Goal: Task Accomplishment & Management: Complete application form

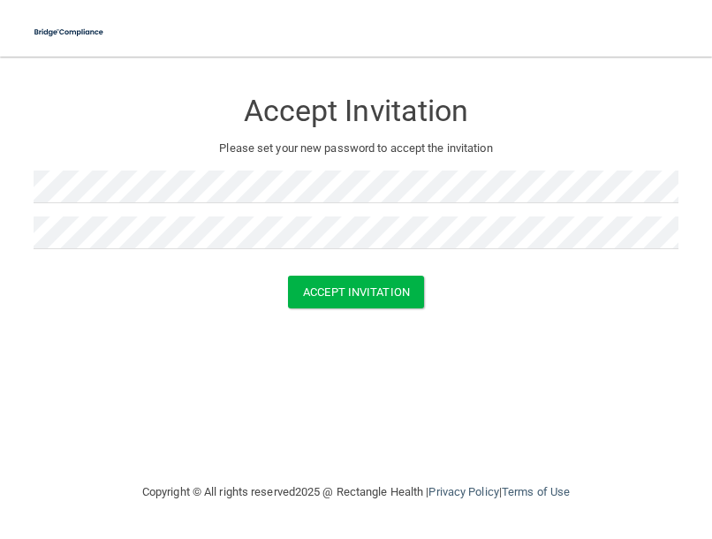
drag, startPoint x: 306, startPoint y: 377, endPoint x: 315, endPoint y: 344, distance: 34.7
click at [306, 377] on div "Accept Invitation Please set your new password to accept the invitation Accept …" at bounding box center [356, 268] width 645 height 389
click at [340, 306] on button "Accept Invitation" at bounding box center [356, 292] width 136 height 33
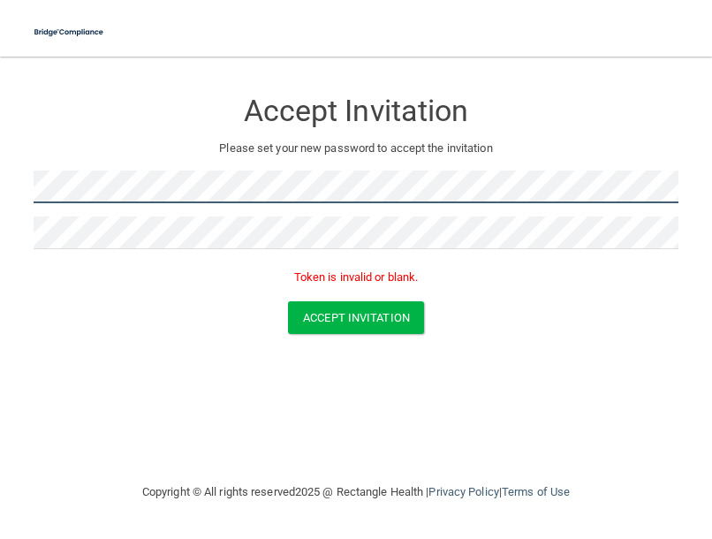
click at [0, 203] on html "Toggle navigation Manage My Enterprise Manage My Location Accept Invitation Ple…" at bounding box center [356, 269] width 712 height 539
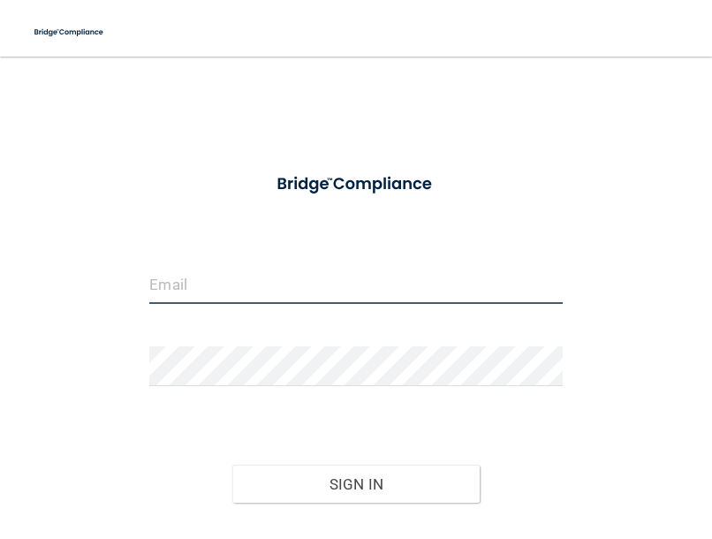
click at [240, 286] on input "email" at bounding box center [355, 284] width 412 height 40
type input "[EMAIL_ADDRESS][DOMAIN_NAME]"
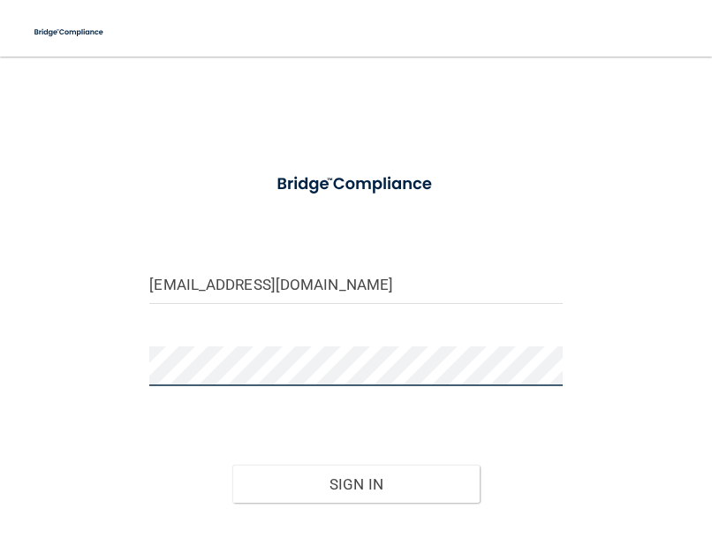
click at [232, 465] on button "Sign In" at bounding box center [355, 484] width 247 height 39
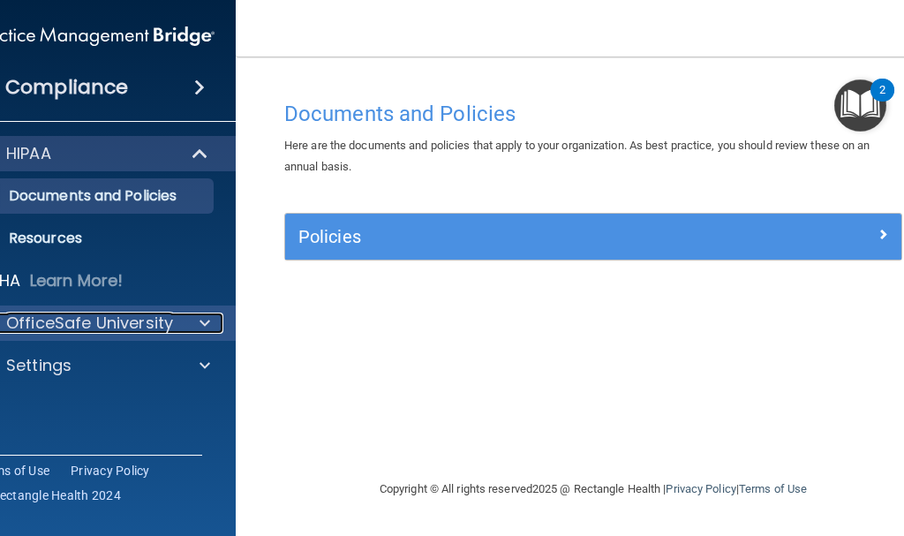
click at [193, 321] on div at bounding box center [202, 323] width 44 height 21
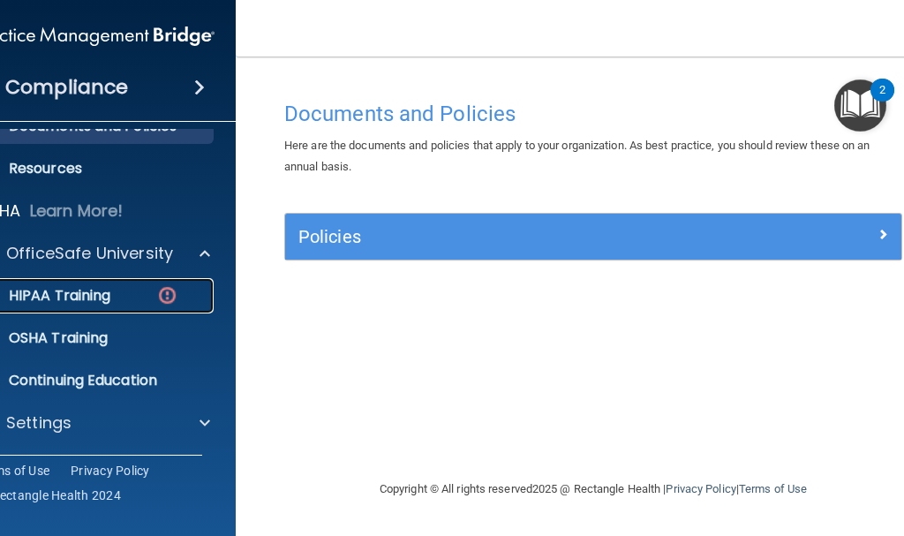
click at [96, 304] on p "HIPAA Training" at bounding box center [38, 296] width 146 height 18
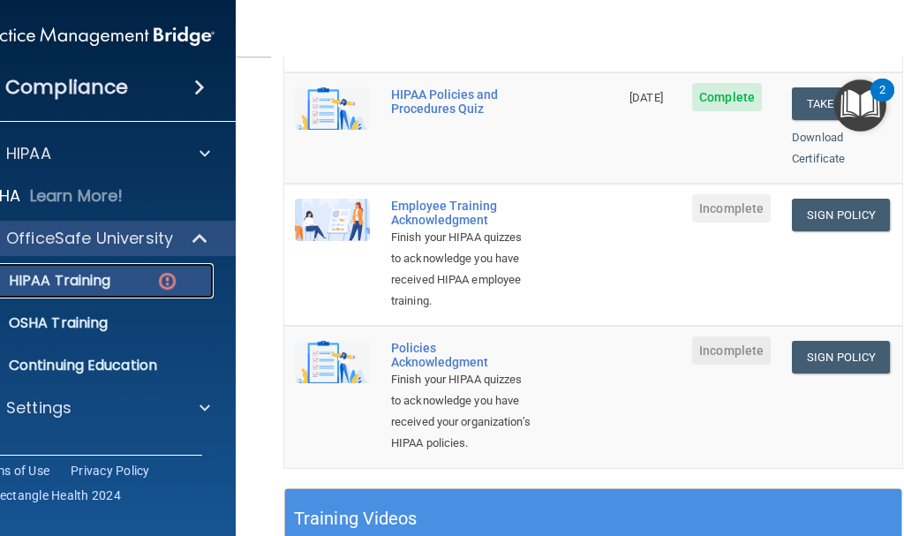
scroll to position [530, 0]
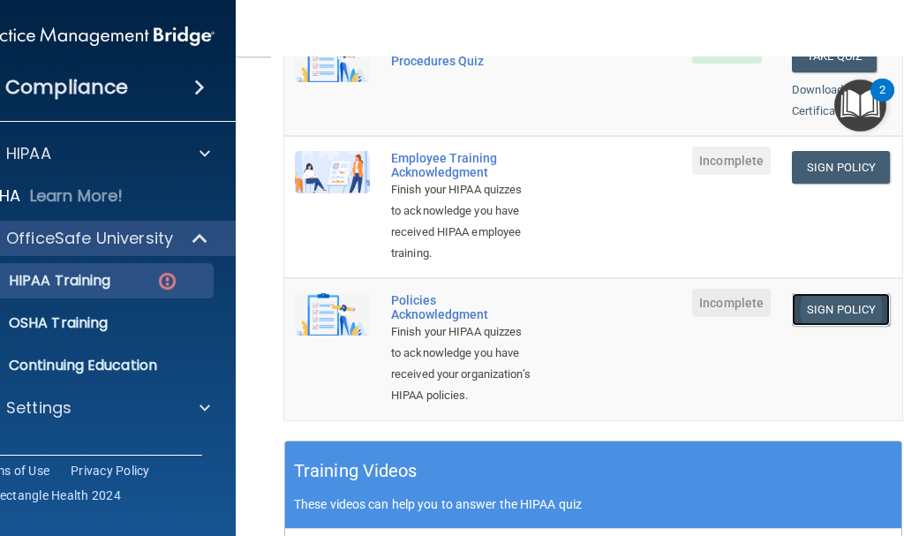
click at [711, 308] on link "Sign Policy" at bounding box center [841, 309] width 98 height 33
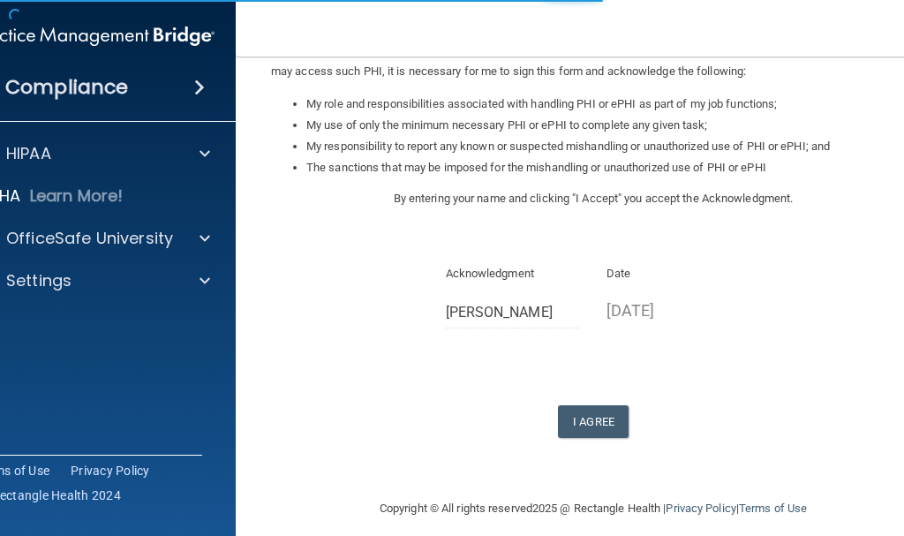
scroll to position [273, 0]
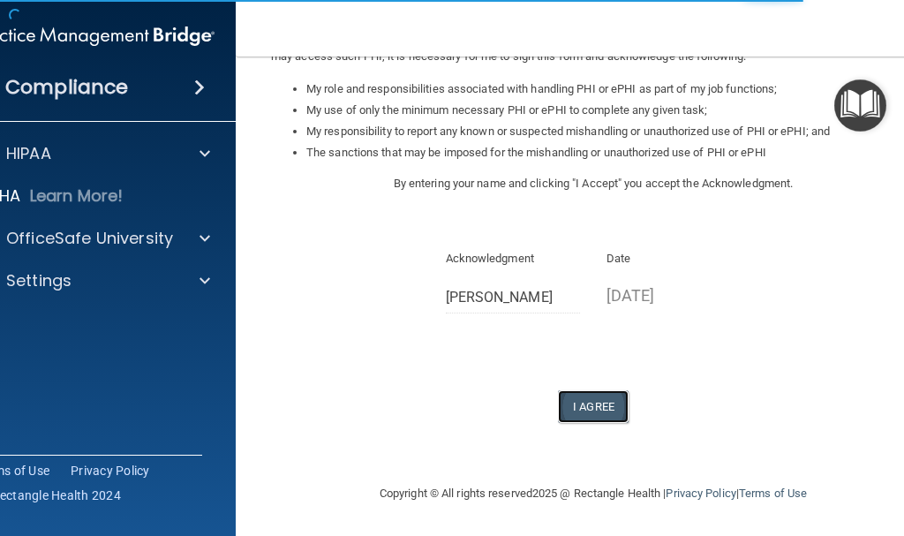
click at [598, 404] on button "I Agree" at bounding box center [593, 406] width 71 height 33
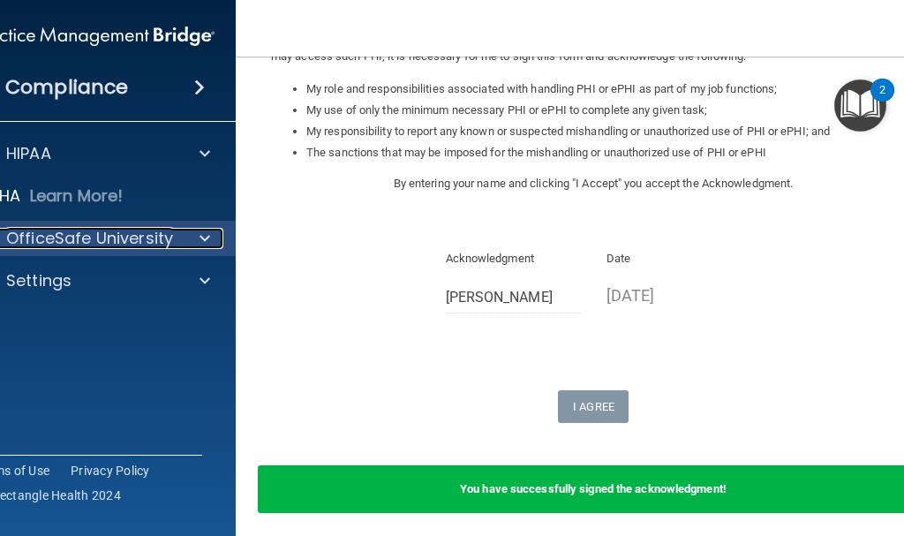
click at [190, 239] on div at bounding box center [202, 238] width 44 height 21
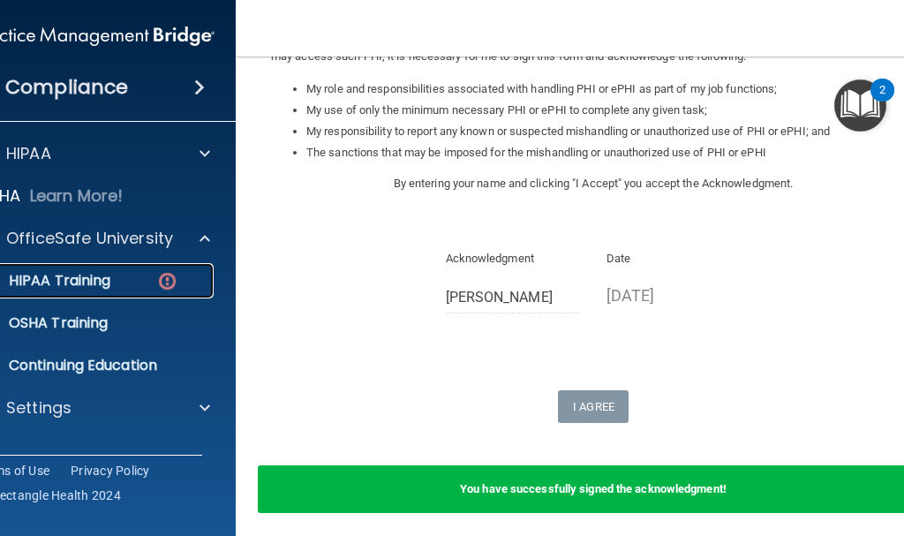
click at [83, 281] on p "HIPAA Training" at bounding box center [38, 281] width 146 height 18
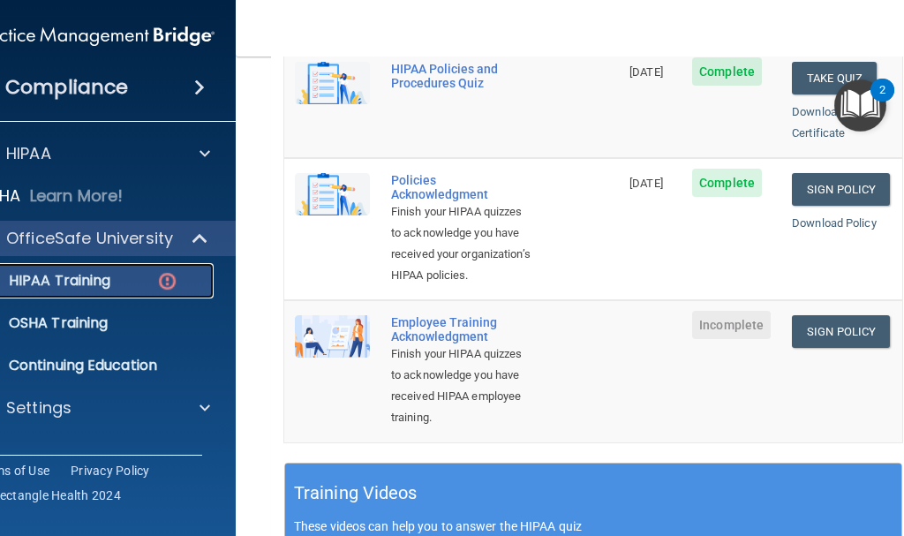
scroll to position [499, 0]
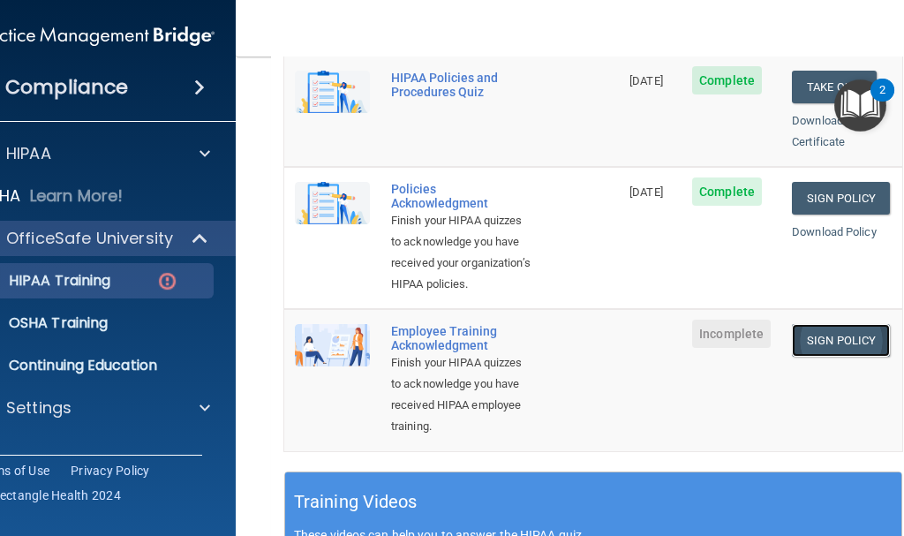
click at [829, 357] on link "Sign Policy" at bounding box center [841, 340] width 98 height 33
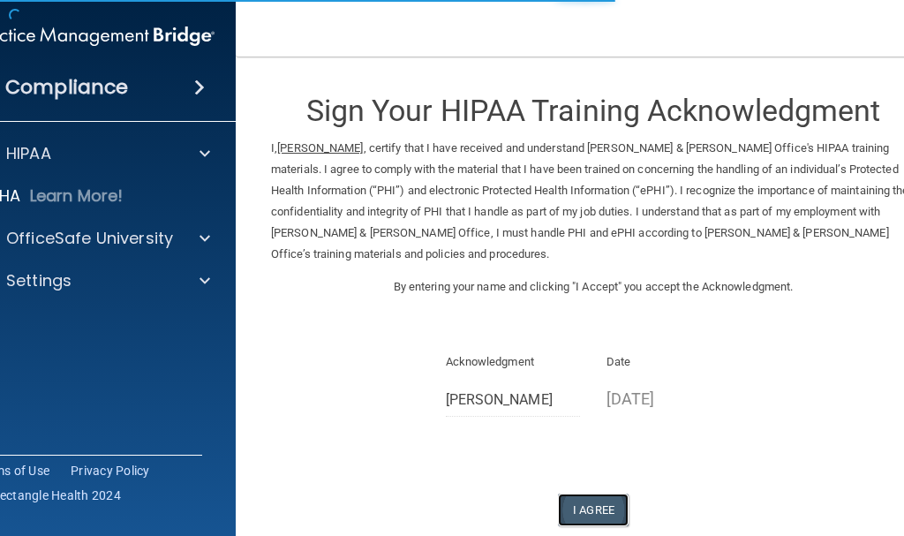
click at [591, 509] on button "I Agree" at bounding box center [593, 510] width 71 height 33
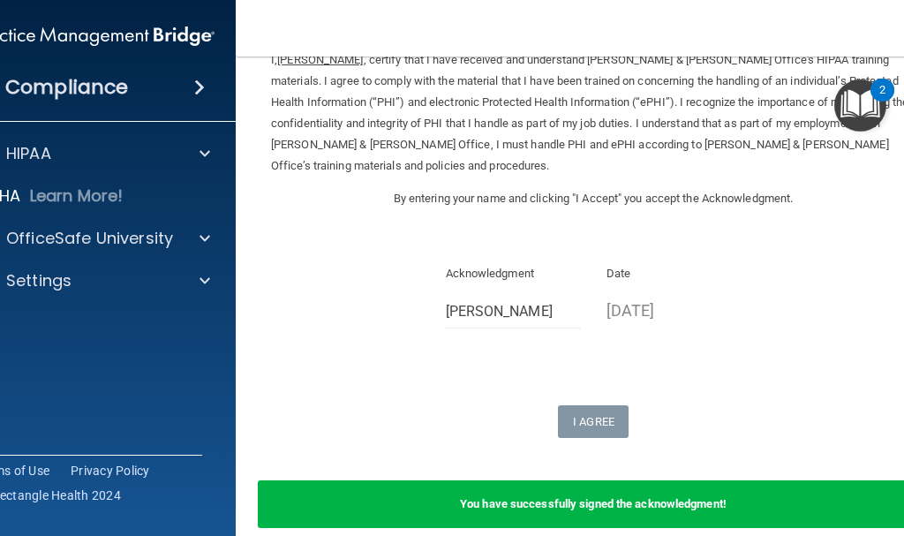
scroll to position [172, 0]
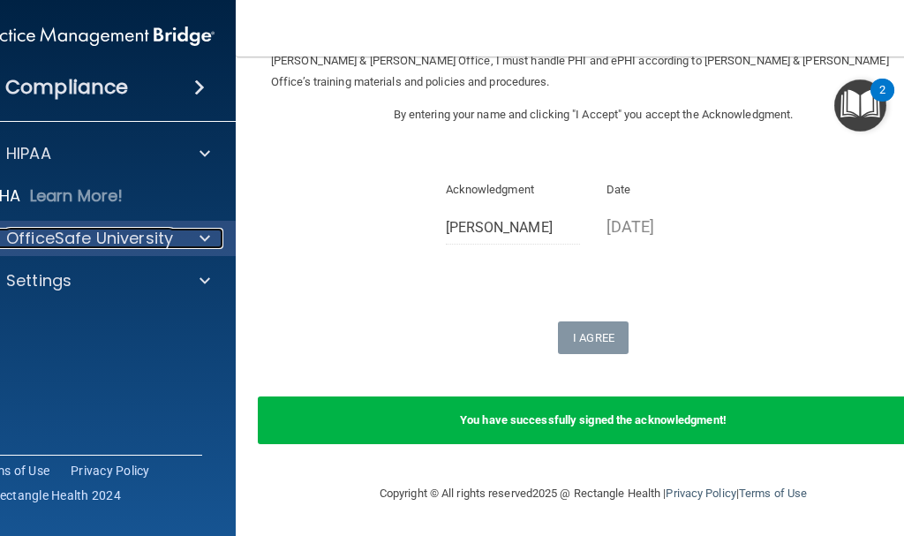
click at [184, 240] on div at bounding box center [202, 238] width 44 height 21
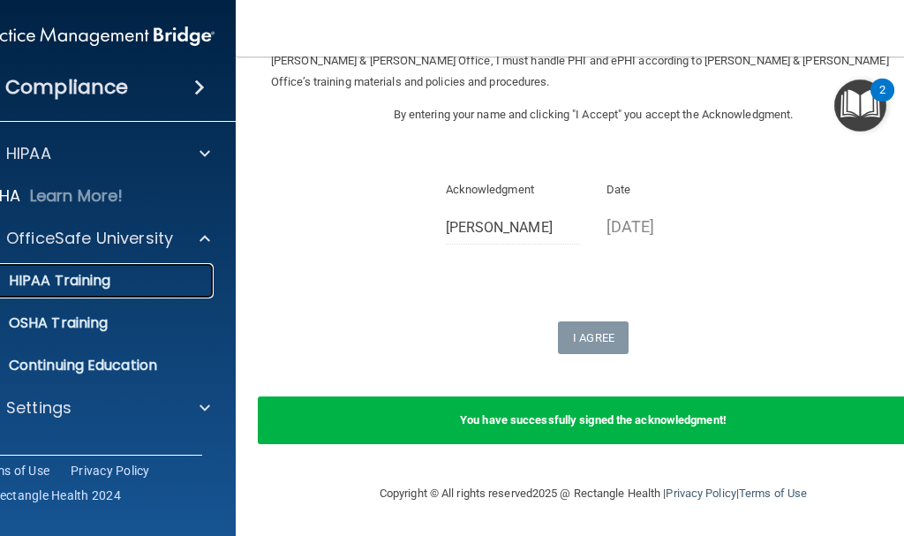
click at [68, 280] on p "HIPAA Training" at bounding box center [38, 281] width 146 height 18
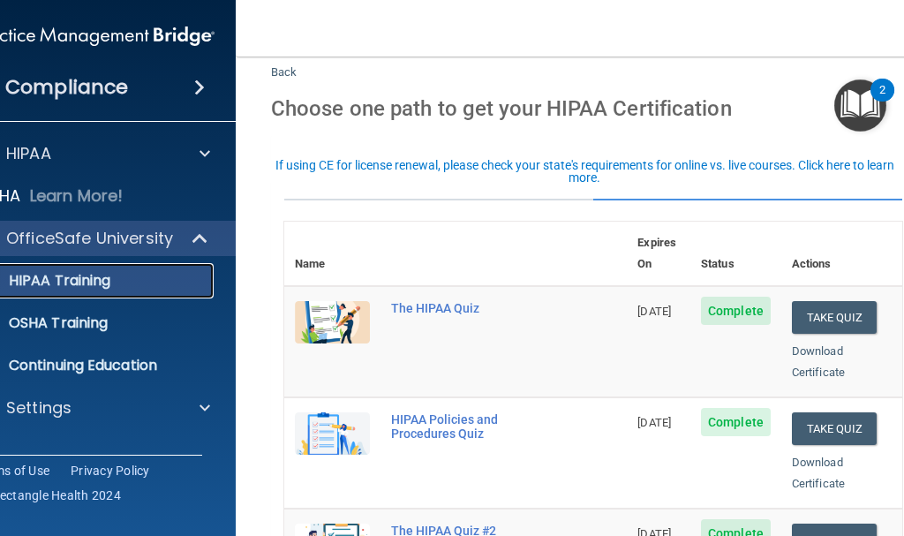
scroll to position [15, 0]
